Goal: Check status: Check status

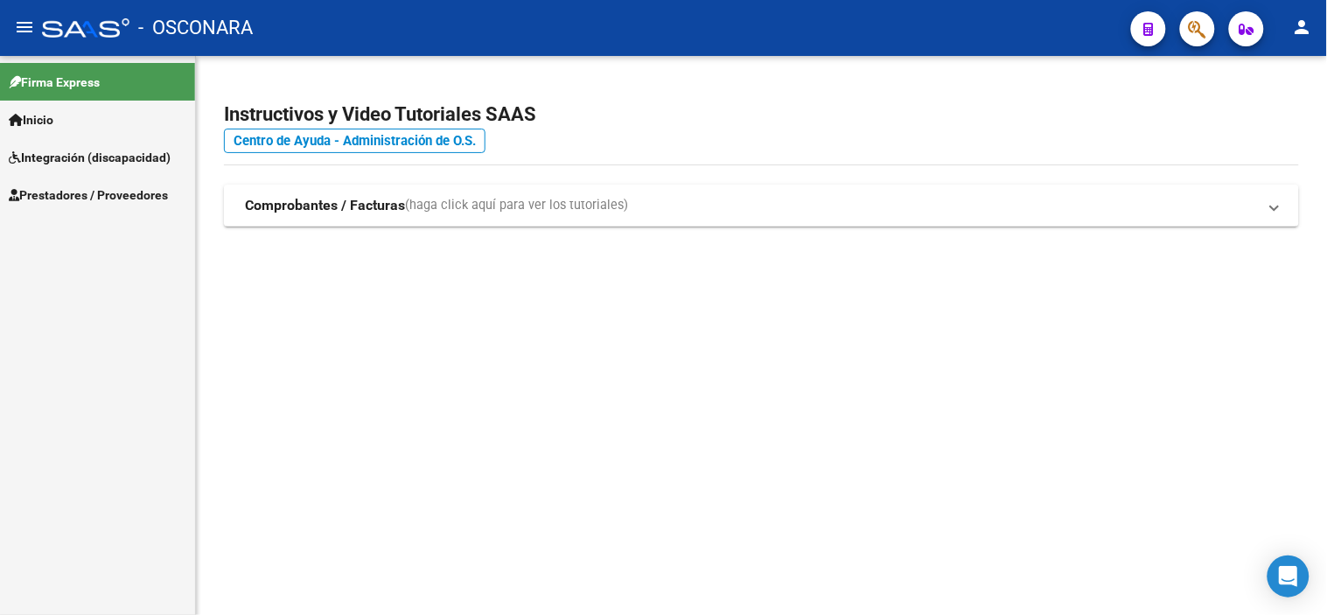
click at [105, 199] on span "Prestadores / Proveedores" at bounding box center [88, 194] width 159 height 19
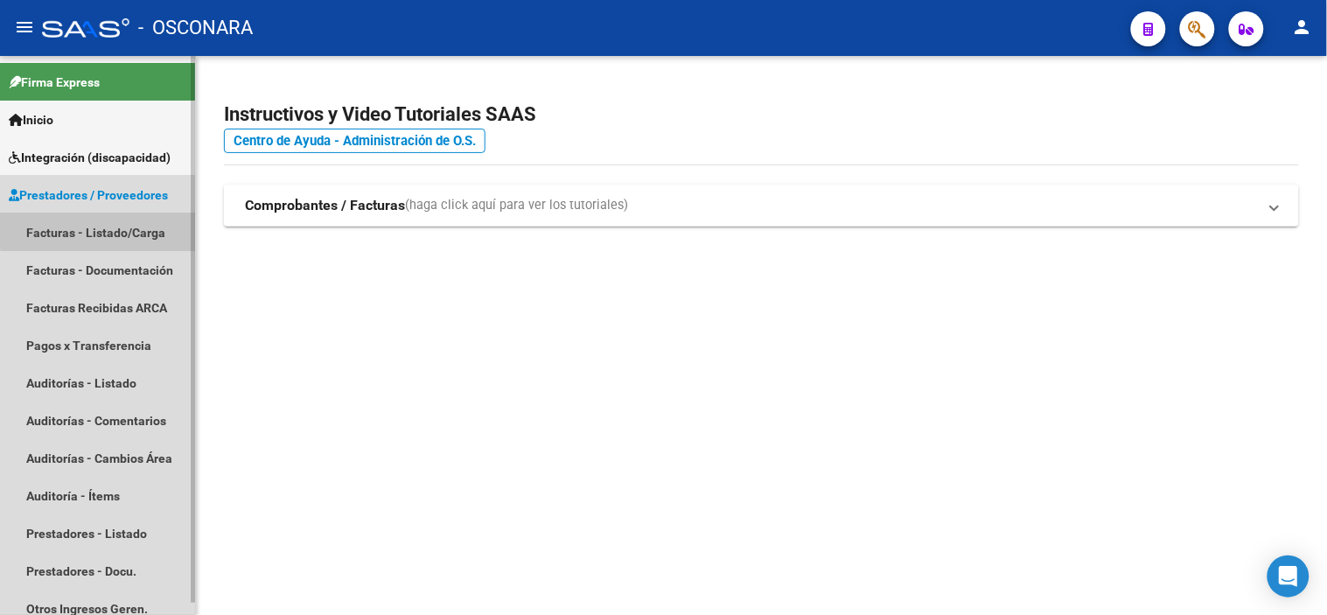
click at [108, 226] on link "Facturas - Listado/Carga" at bounding box center [97, 232] width 195 height 38
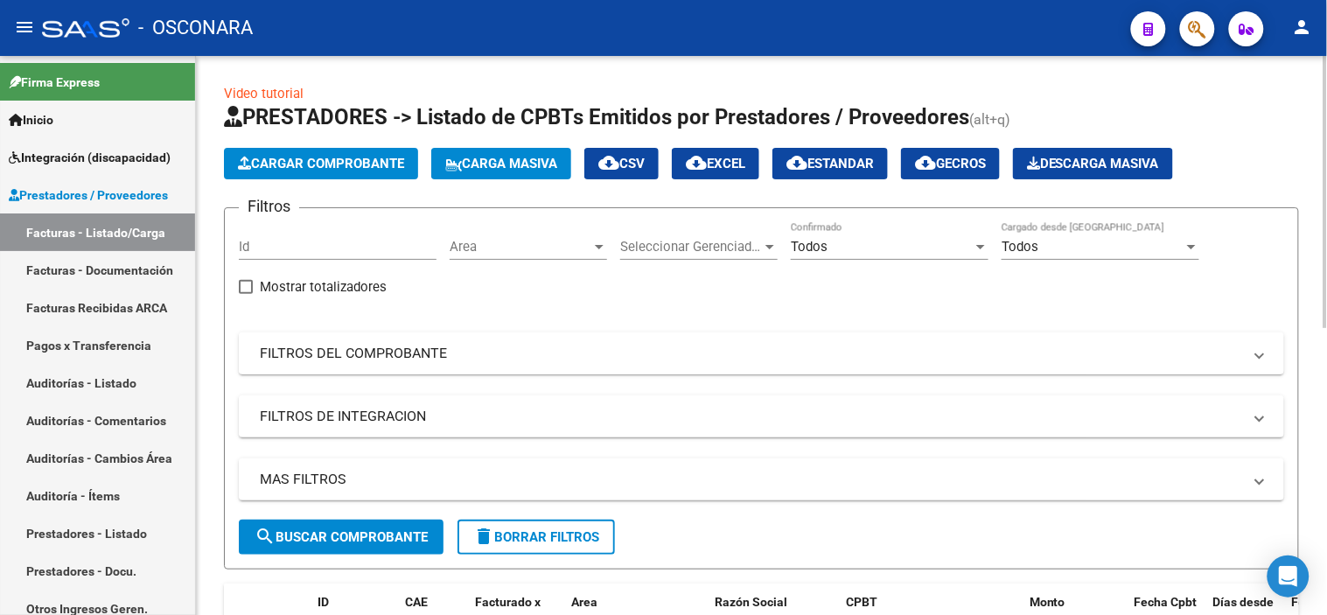
click at [355, 354] on mat-panel-title "FILTROS DEL COMPROBANTE" at bounding box center [751, 353] width 983 height 19
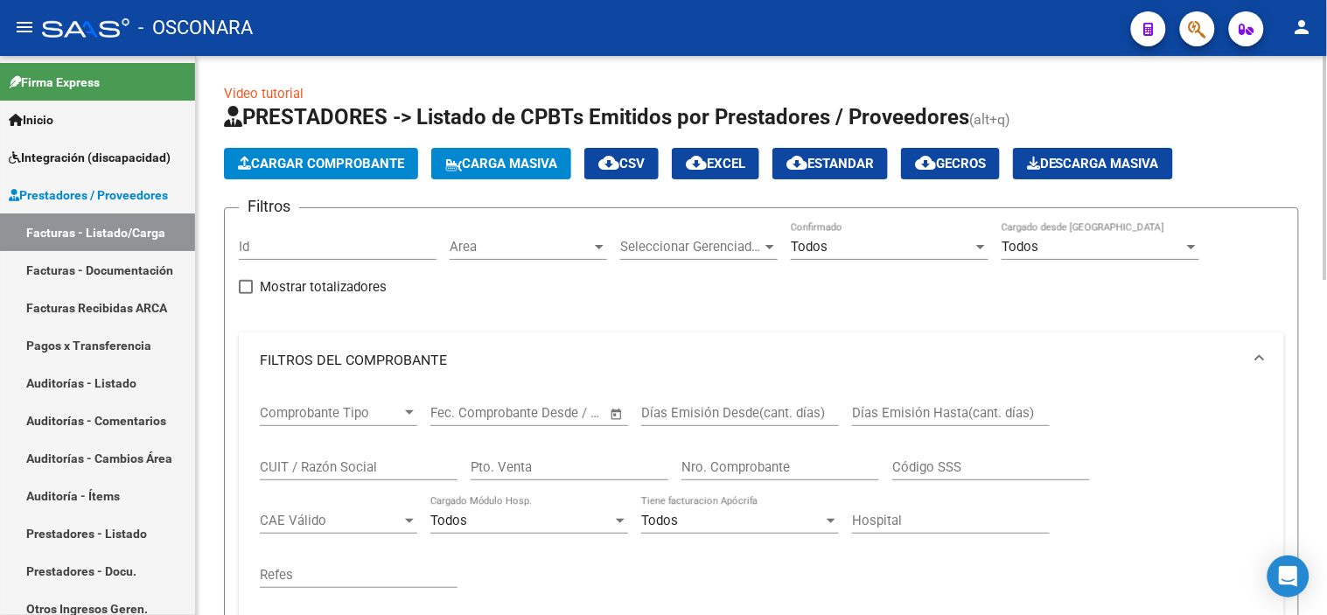
click at [772, 470] on input "Nro. Comprobante" at bounding box center [781, 467] width 198 height 16
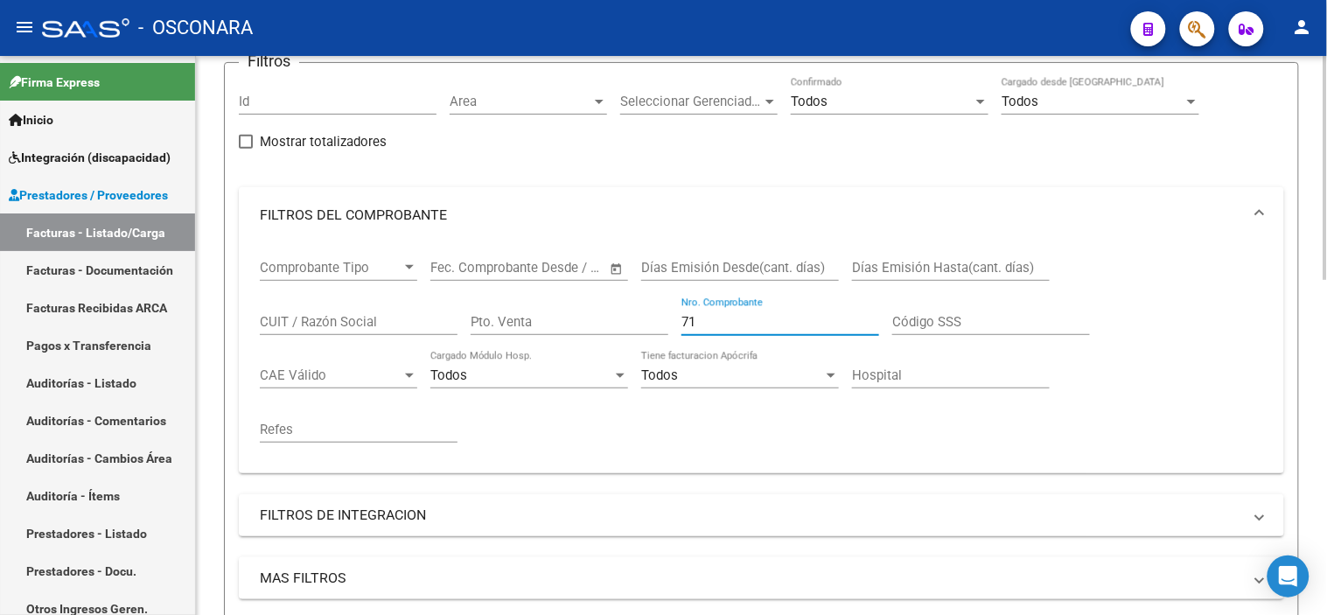
scroll to position [194, 0]
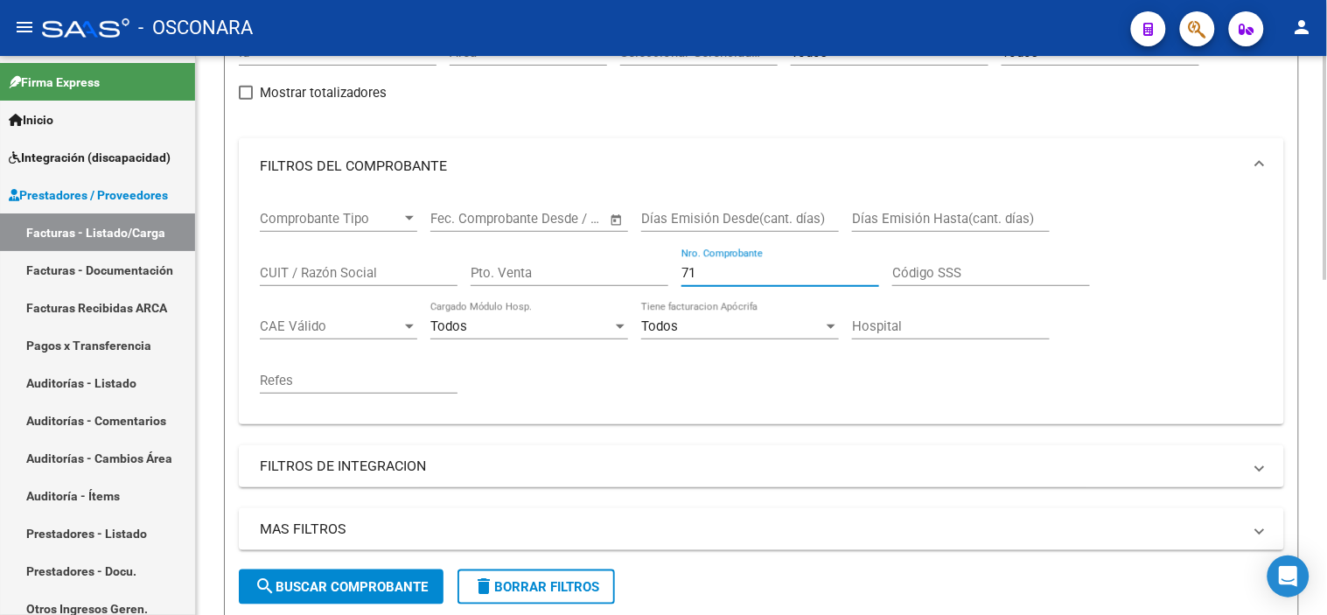
type input "71"
click at [363, 579] on span "search Buscar Comprobante" at bounding box center [341, 587] width 173 height 16
click at [297, 274] on input "CUIT / Razón Social" at bounding box center [359, 273] width 198 height 16
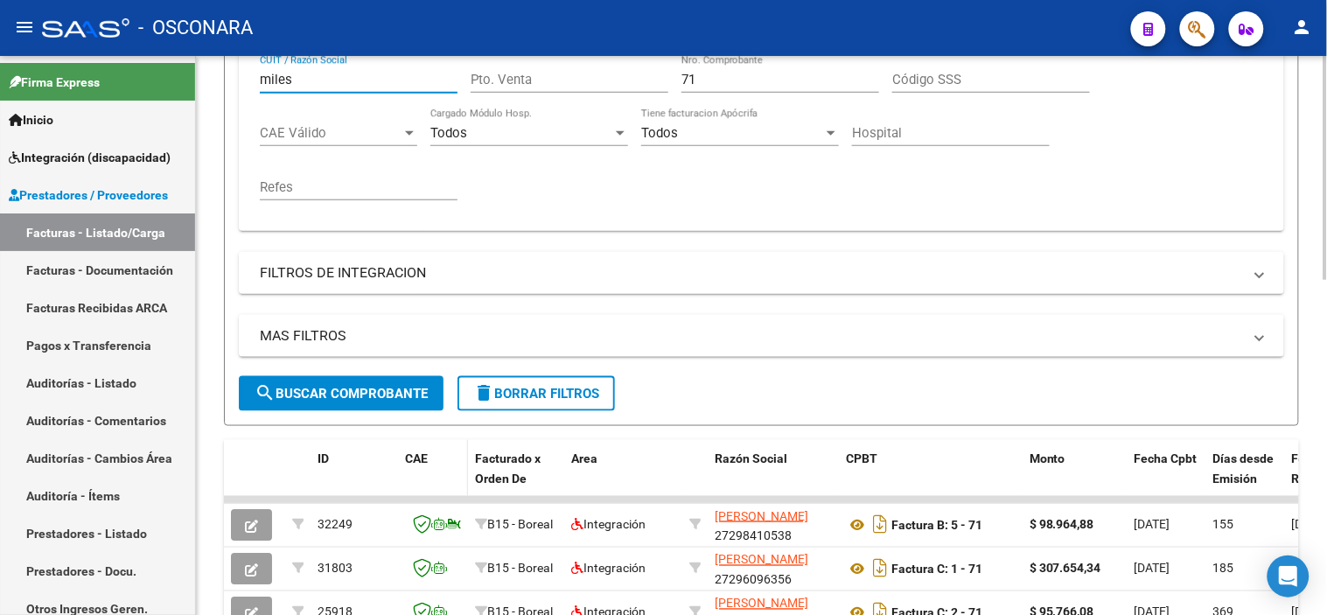
scroll to position [388, 0]
type input "miles"
click at [380, 397] on span "search Buscar Comprobante" at bounding box center [341, 393] width 173 height 16
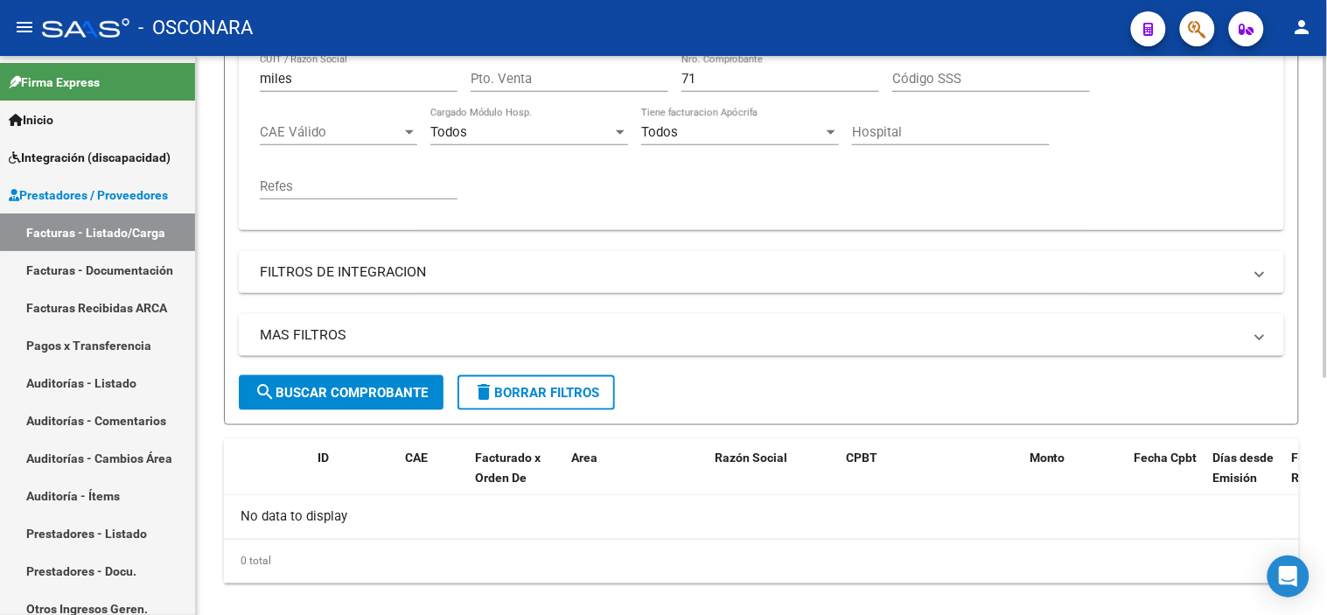
scroll to position [194, 0]
